Goal: Task Accomplishment & Management: Use online tool/utility

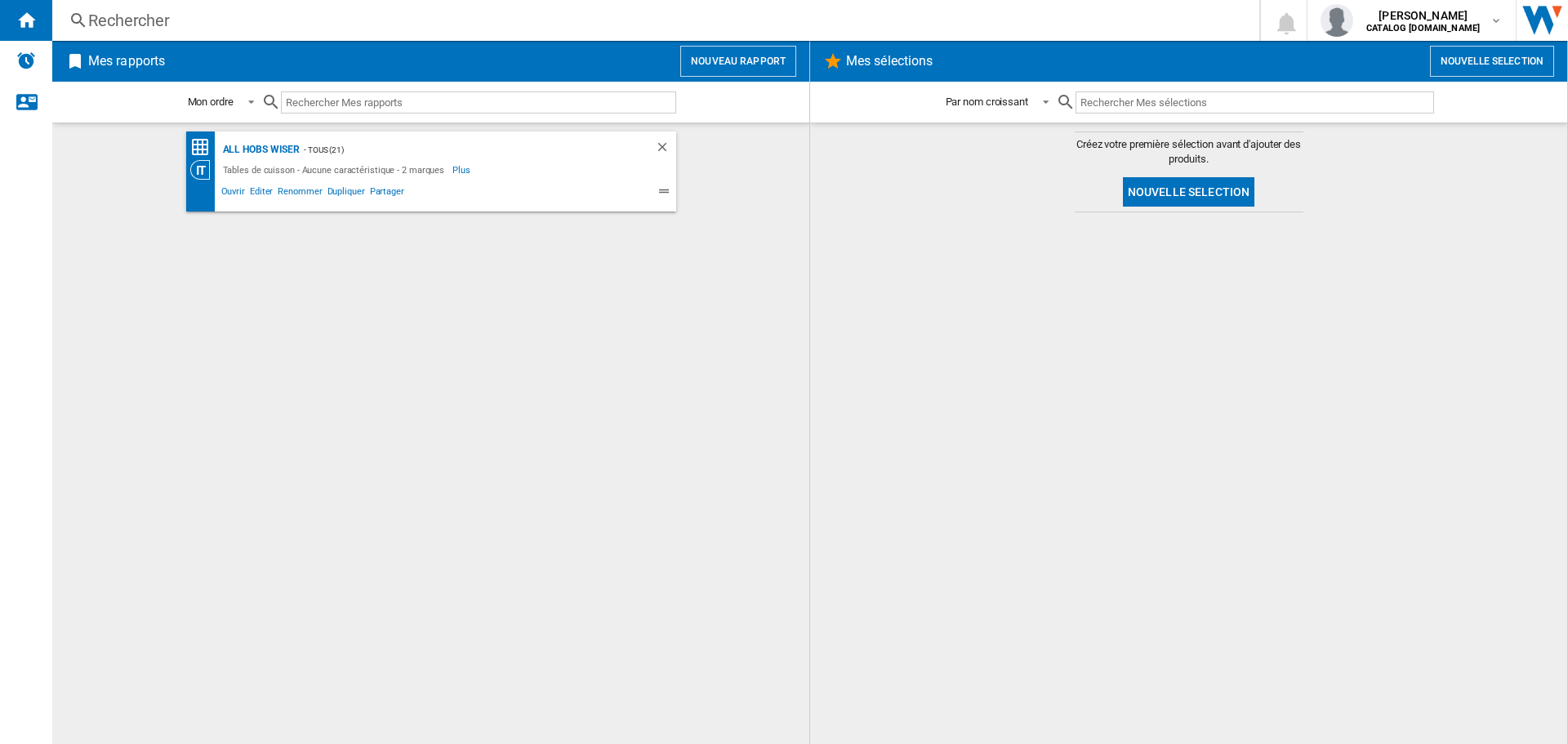
click at [118, 62] on h2 "Mes rapports" at bounding box center [127, 61] width 83 height 31
click at [76, 62] on ng-md-icon at bounding box center [75, 61] width 20 height 20
click at [32, 60] on img "Alertes" at bounding box center [26, 60] width 20 height 20
click at [1185, 191] on button "Nouvelle selection" at bounding box center [1189, 191] width 133 height 29
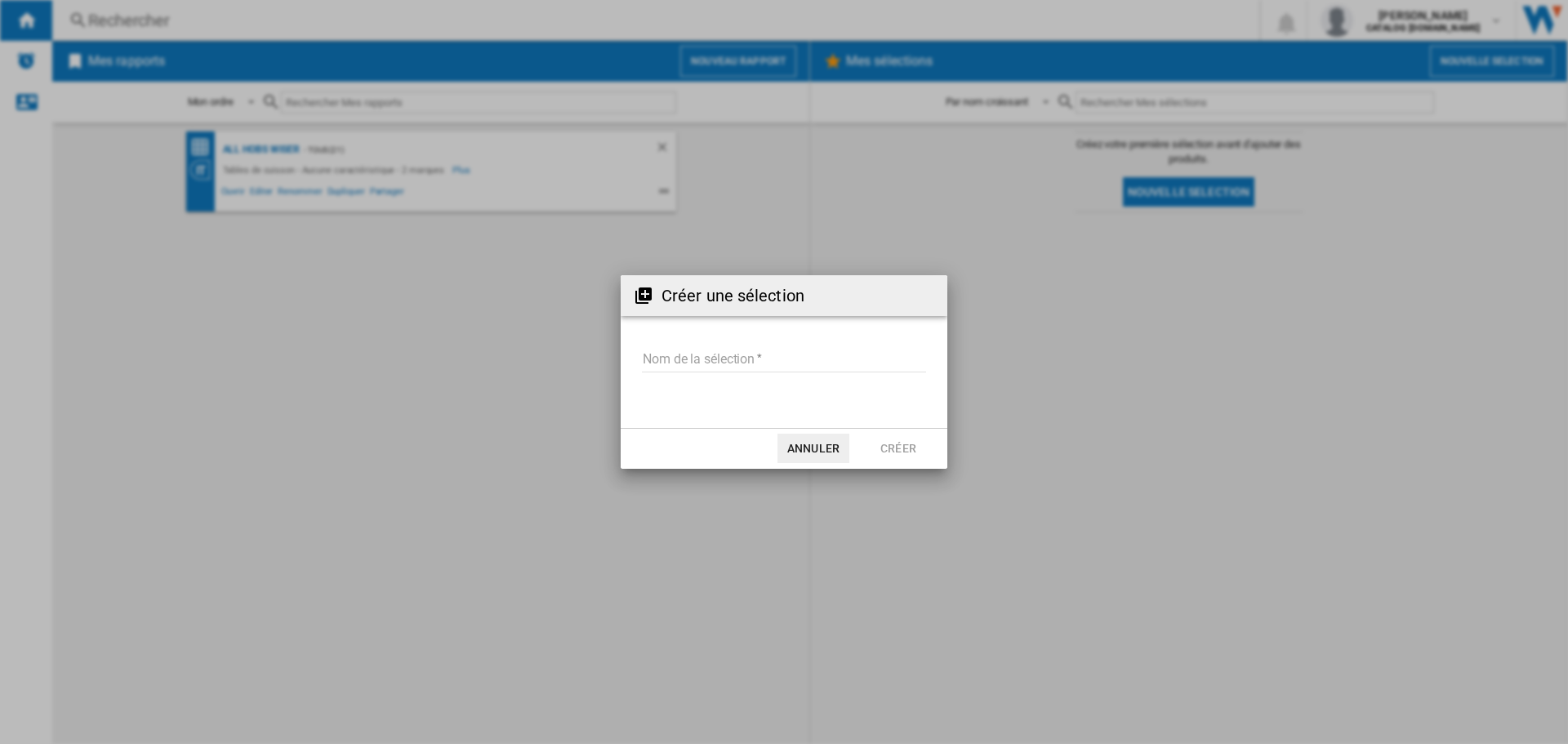
click at [800, 446] on button "Annuler" at bounding box center [813, 448] width 72 height 29
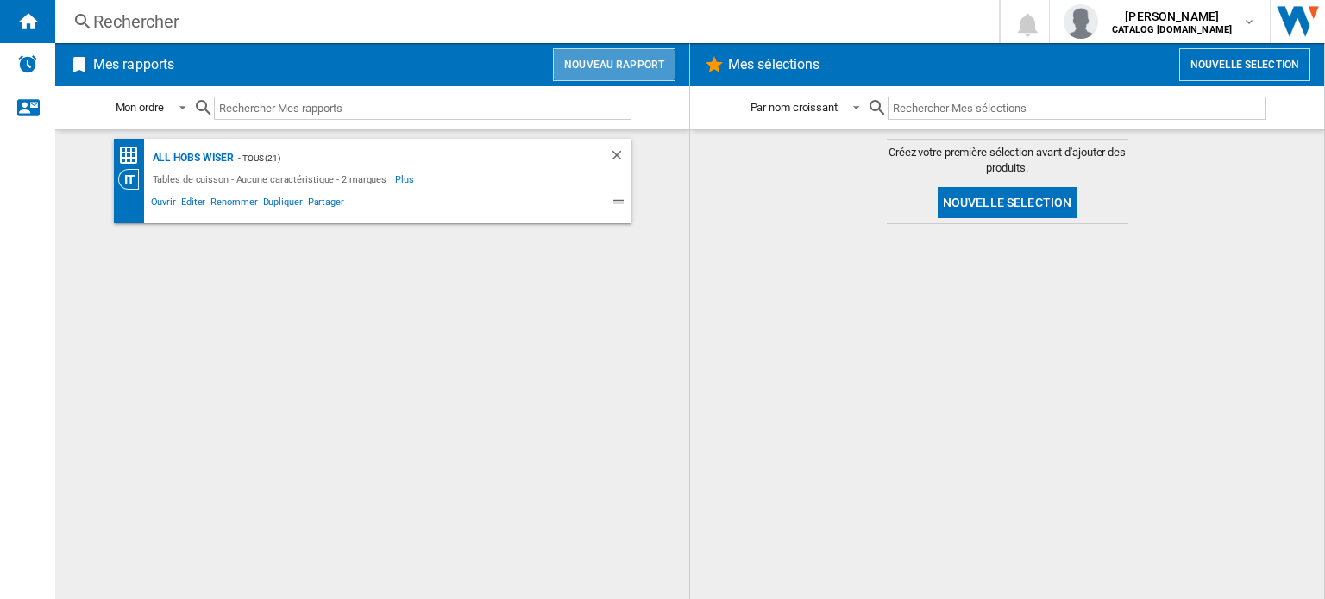
click at [642, 60] on button "Nouveau rapport" at bounding box center [614, 64] width 122 height 33
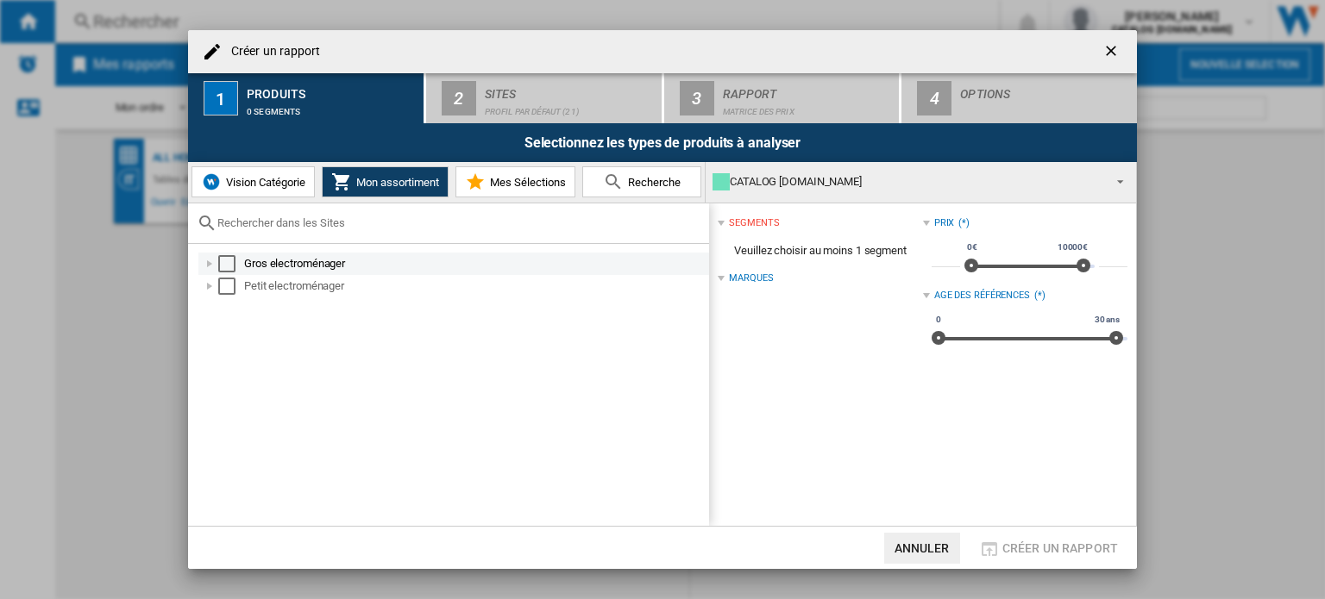
click at [270, 267] on div "Gros electroménager" at bounding box center [475, 263] width 462 height 17
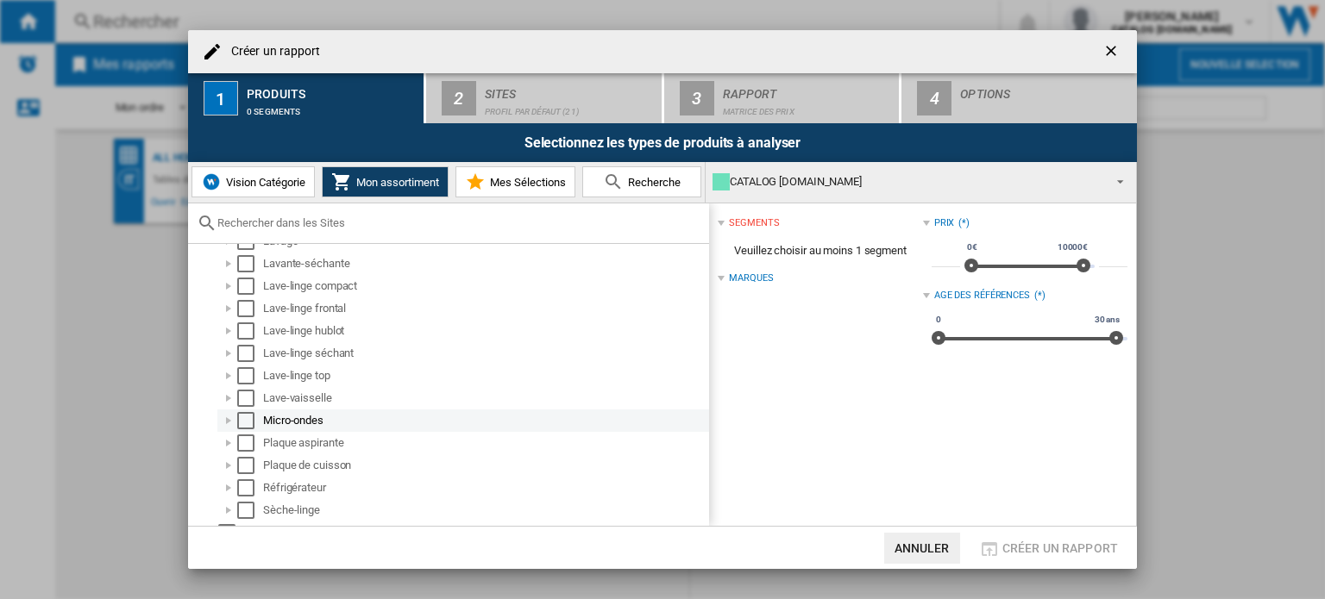
scroll to position [309, 0]
click at [292, 425] on div "Plaque aspirante" at bounding box center [484, 425] width 443 height 17
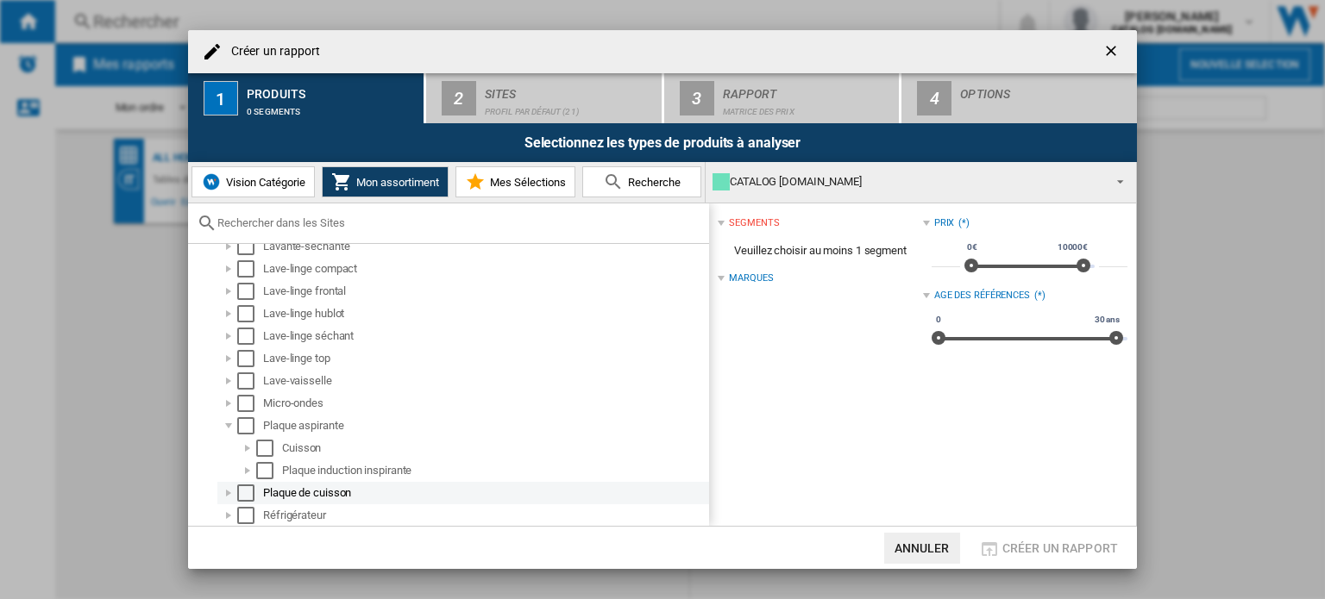
click at [288, 491] on div "Plaque de cuisson" at bounding box center [484, 493] width 443 height 17
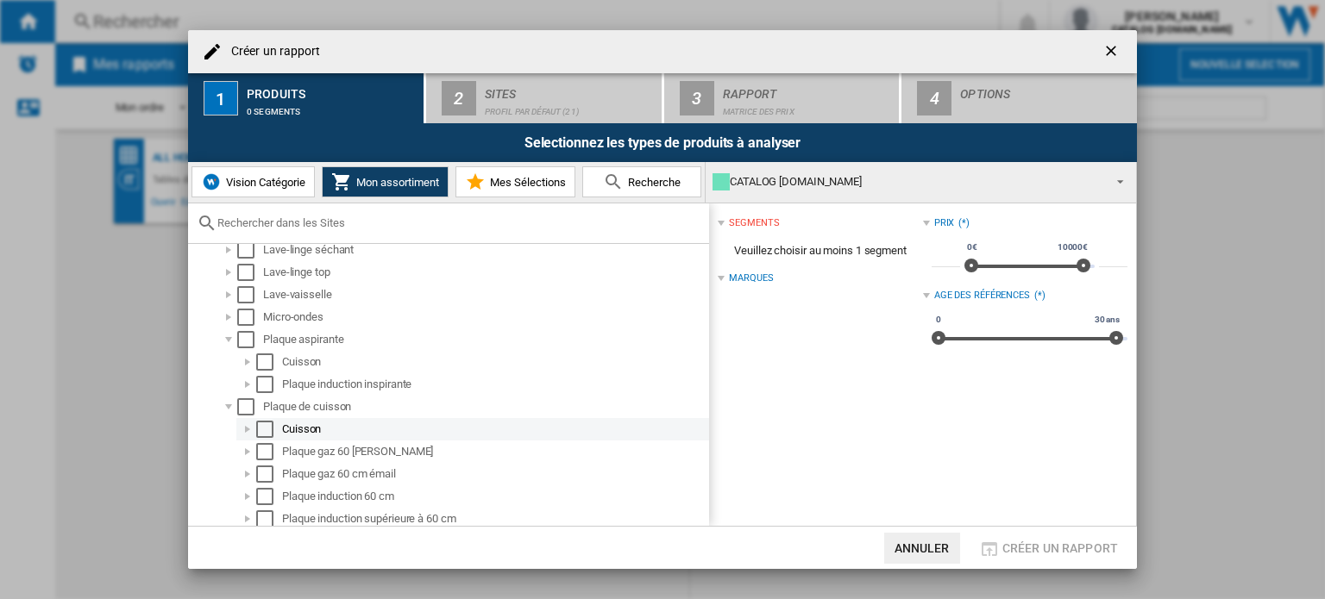
scroll to position [466, 0]
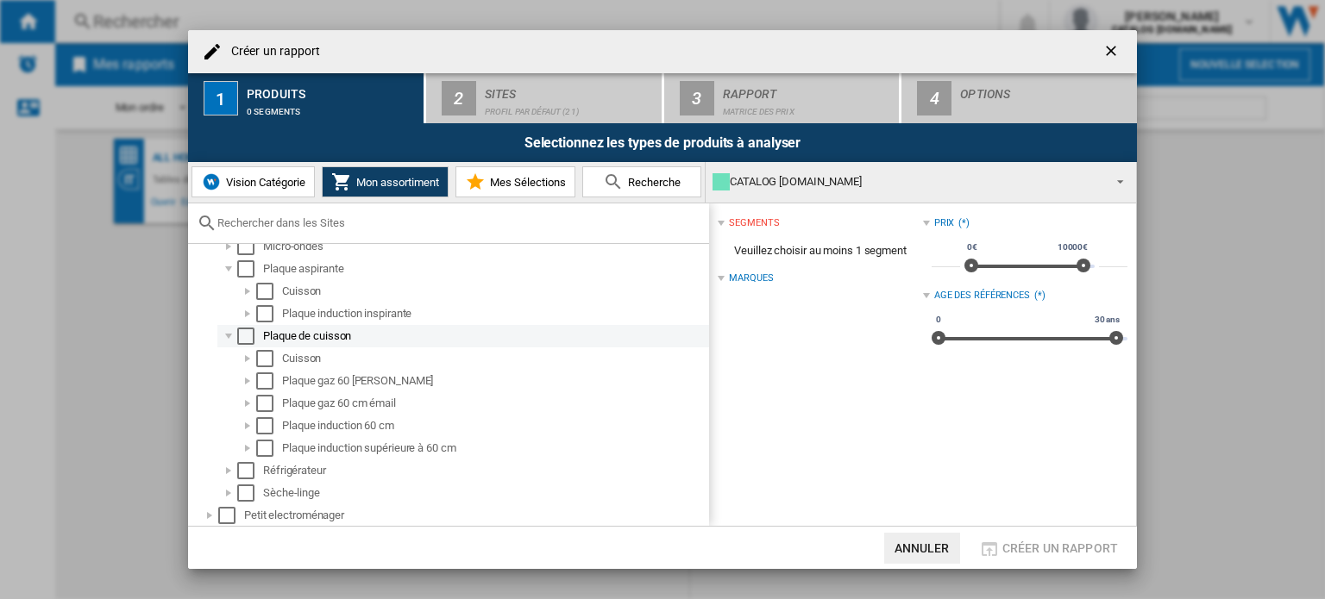
click at [247, 334] on div "Select" at bounding box center [245, 336] width 17 height 17
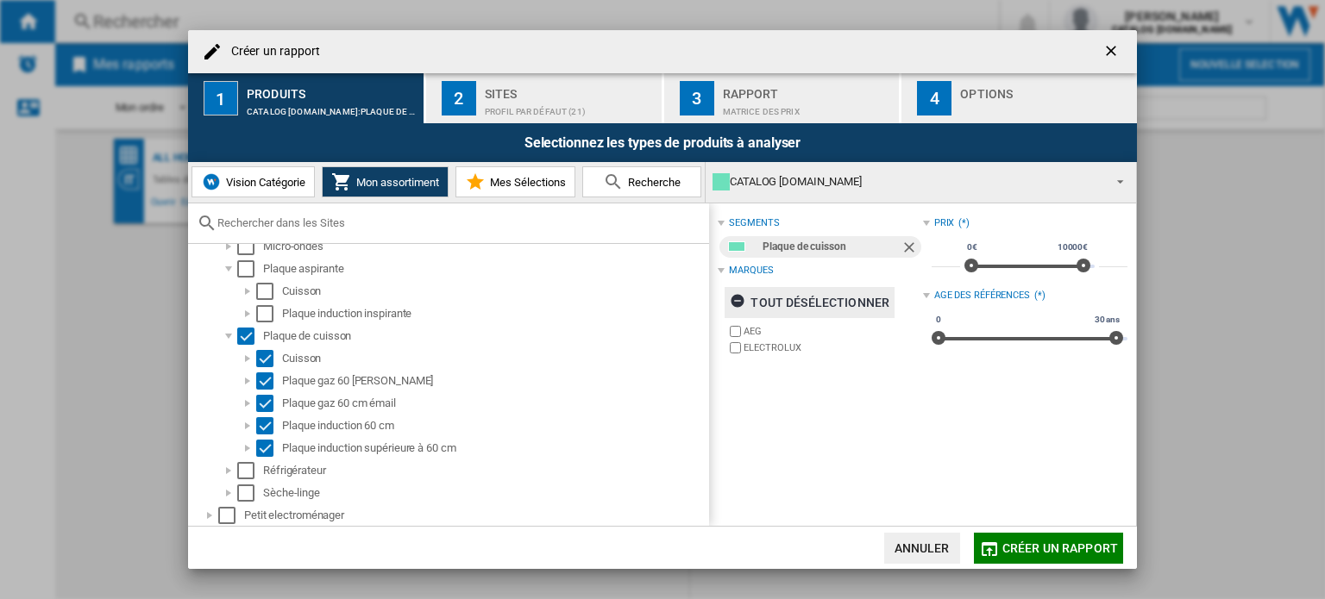
click at [738, 300] on ng-md-icon "button" at bounding box center [740, 303] width 21 height 21
drag, startPoint x: 1073, startPoint y: 261, endPoint x: 990, endPoint y: 267, distance: 83.0
click at [990, 267] on span at bounding box center [995, 266] width 14 height 14
type input "****"
drag, startPoint x: 994, startPoint y: 267, endPoint x: 980, endPoint y: 268, distance: 13.8
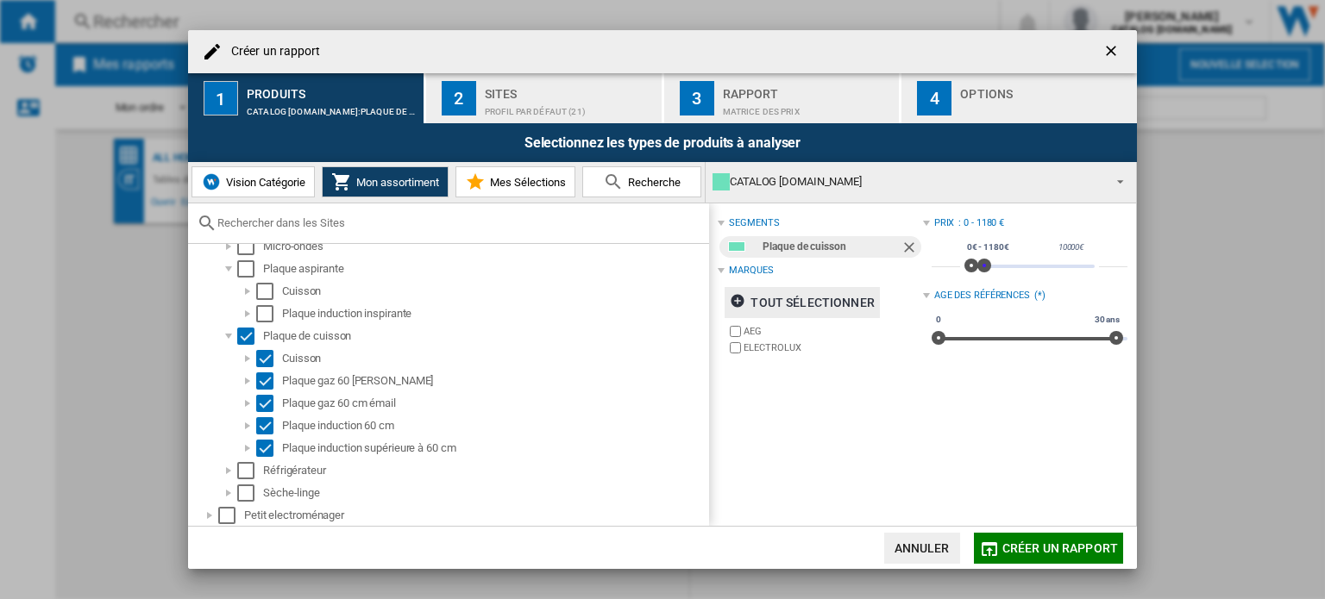
click at [980, 268] on span at bounding box center [984, 266] width 14 height 14
click at [1041, 543] on span "Créer un rapport" at bounding box center [1060, 549] width 116 height 14
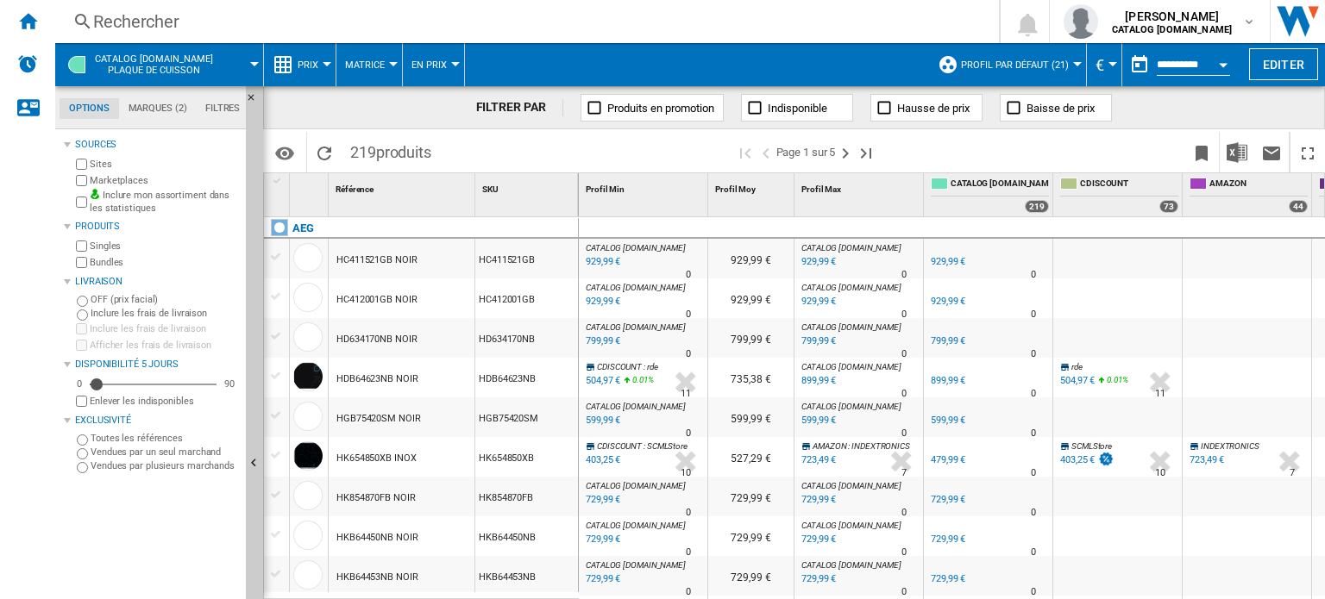
click at [249, 65] on span at bounding box center [245, 64] width 17 height 43
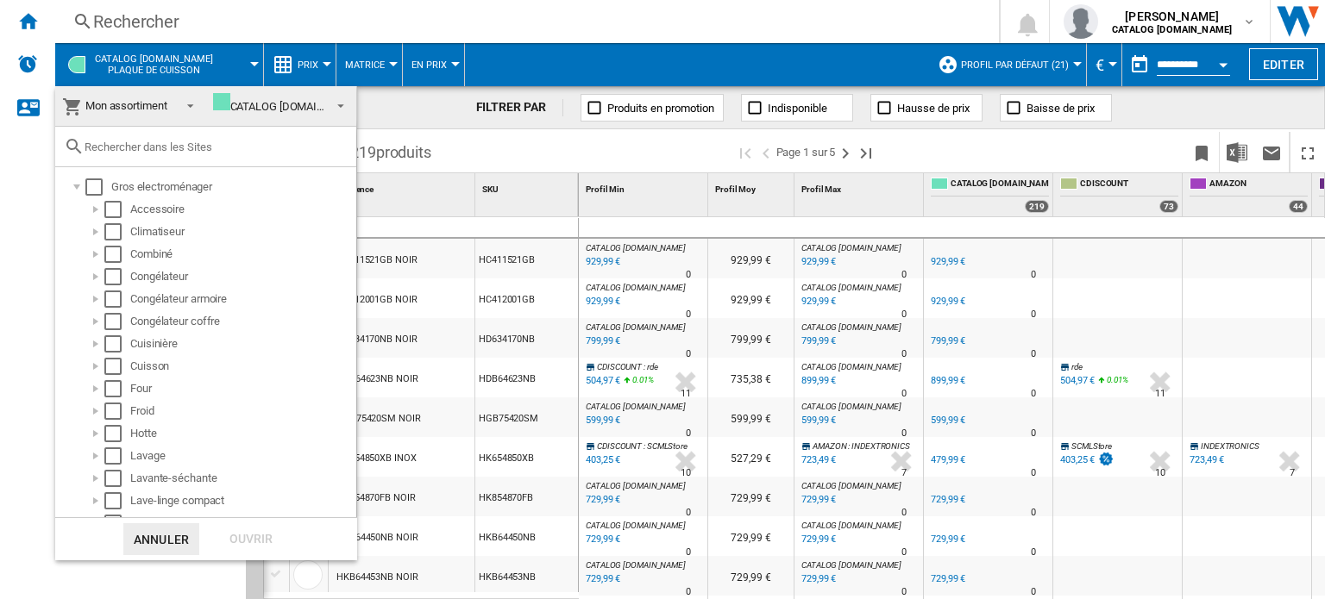
click at [719, 30] on md-backdrop at bounding box center [662, 299] width 1325 height 599
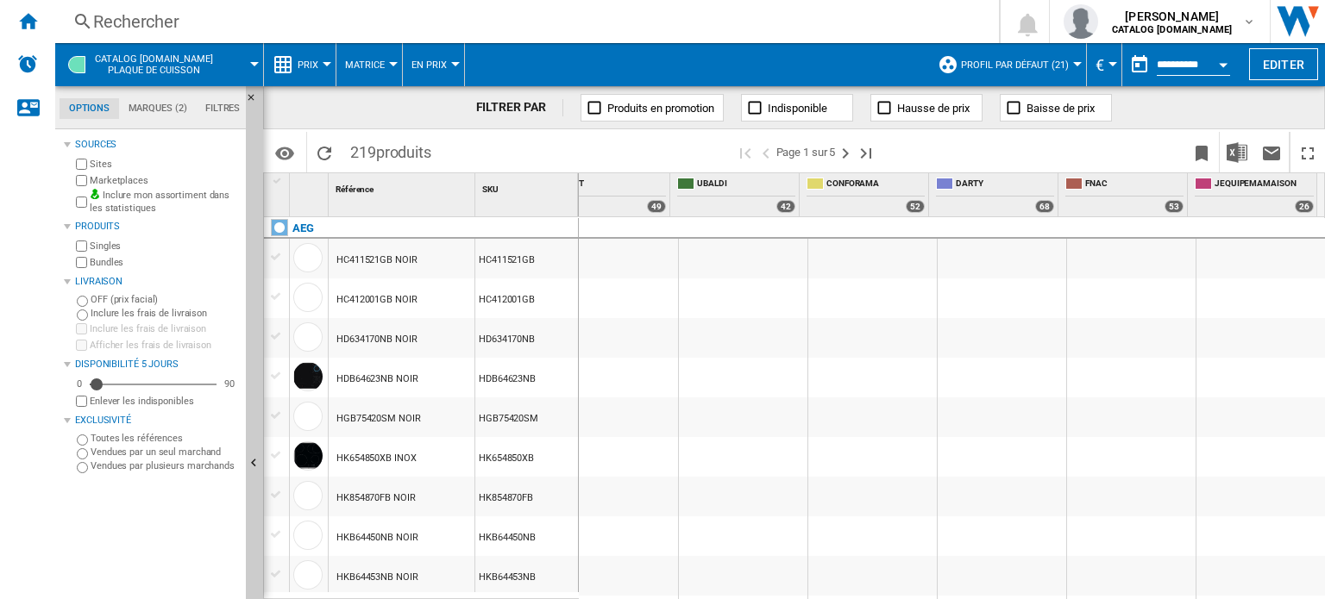
scroll to position [0, 340]
